Goal: Find specific page/section: Find specific page/section

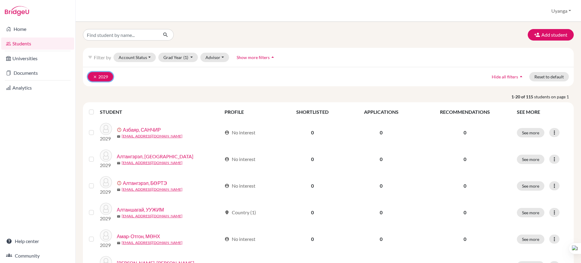
click at [93, 77] on icon "clear" at bounding box center [95, 77] width 4 height 4
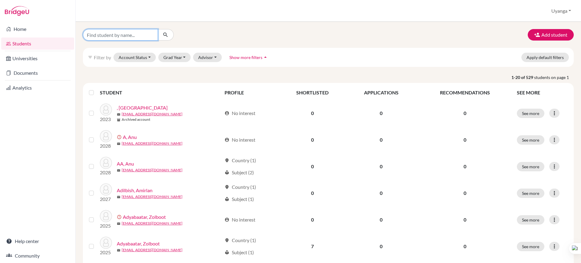
click at [117, 33] on input "Find student by name..." at bounding box center [120, 34] width 75 height 11
type input "mandakhbat"
click at [164, 34] on icon "submit" at bounding box center [165, 35] width 6 height 6
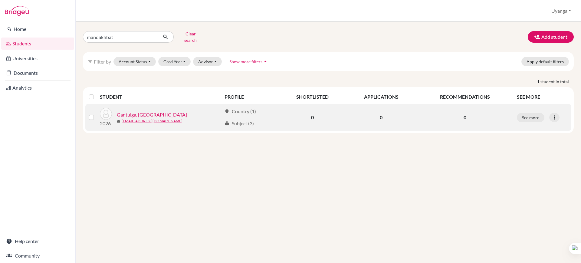
click at [152, 111] on link "Gantulga, MANDAKHBAT" at bounding box center [152, 114] width 70 height 7
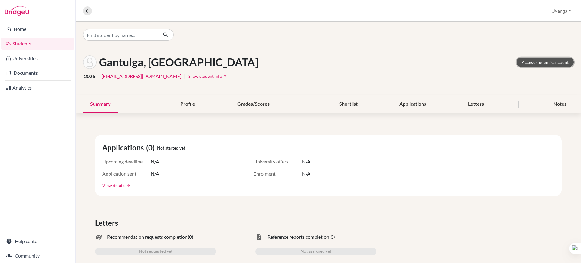
click at [530, 61] on link "Access student's account" at bounding box center [544, 61] width 57 height 9
click at [27, 45] on link "Students" at bounding box center [37, 44] width 73 height 12
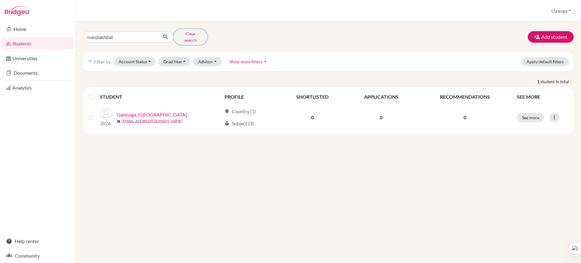
click at [185, 36] on button "Clear search" at bounding box center [191, 37] width 34 height 16
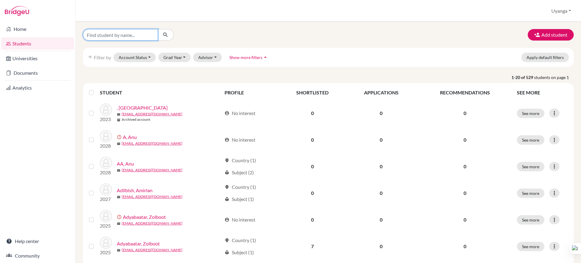
click at [119, 35] on input "Find student by name..." at bounding box center [120, 34] width 75 height 11
type input "20"
click at [151, 35] on input "20" at bounding box center [120, 34] width 75 height 11
click at [184, 58] on button "Grad Year" at bounding box center [174, 57] width 33 height 9
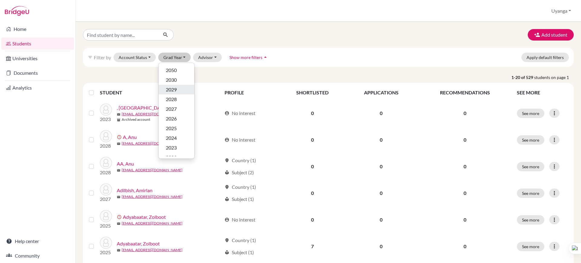
click at [172, 87] on span "2029" at bounding box center [171, 89] width 11 height 7
click at [172, 87] on div "Add student filter_list Filter by Account Status Active accounts Archived accou…" at bounding box center [328, 142] width 505 height 241
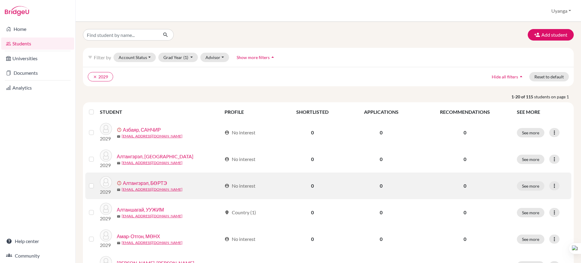
click at [133, 183] on link "Алтангэрэл, БӨРТЭ" at bounding box center [145, 182] width 44 height 7
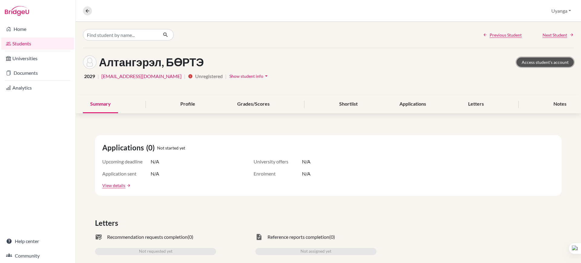
click at [548, 58] on link "Access student's account" at bounding box center [544, 61] width 57 height 9
click at [25, 41] on link "Students" at bounding box center [37, 44] width 73 height 12
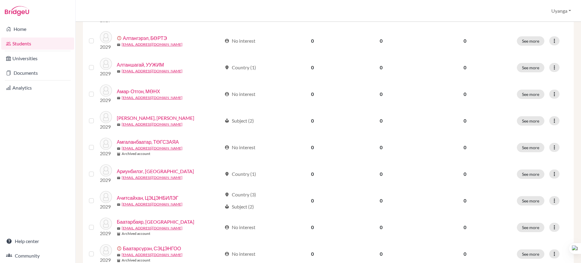
scroll to position [152, 0]
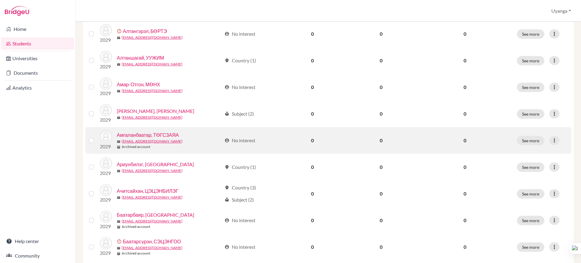
click at [149, 134] on link "Амгаланбаатар, ТӨГСЗАЯА" at bounding box center [148, 134] width 62 height 7
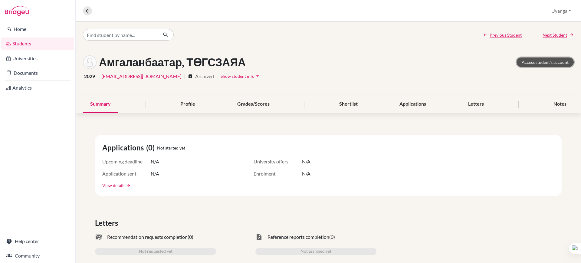
click at [539, 63] on link "Access student's account" at bounding box center [544, 61] width 57 height 9
click at [27, 38] on link "Students" at bounding box center [37, 44] width 73 height 12
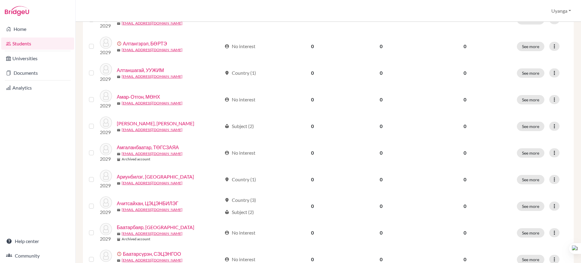
scroll to position [148, 0]
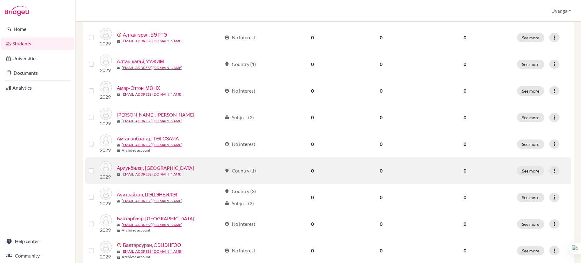
click at [144, 168] on link "Ариунбилэг, [GEOGRAPHIC_DATA]" at bounding box center [155, 167] width 77 height 7
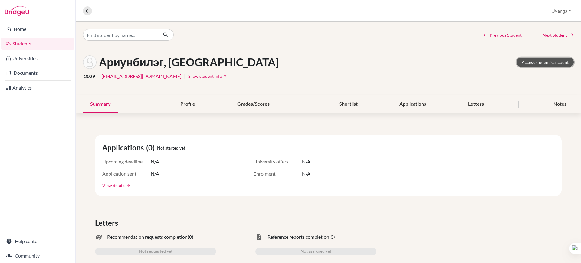
click at [531, 64] on link "Access student's account" at bounding box center [544, 61] width 57 height 9
